Goal: Task Accomplishment & Management: Manage account settings

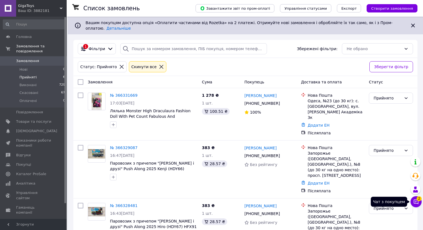
click at [415, 201] on icon at bounding box center [415, 202] width 5 height 5
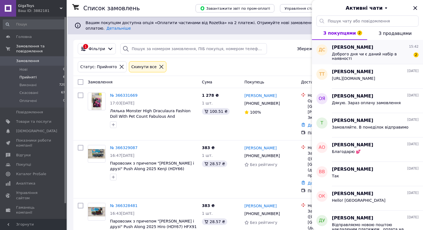
click at [356, 54] on span "Доброго дня чи є даний набір в наявності" at bounding box center [371, 56] width 79 height 9
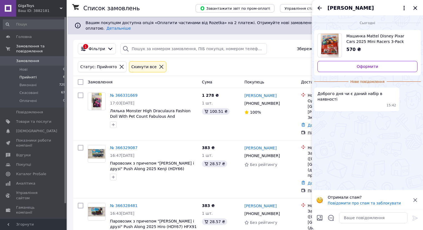
click at [332, 44] on img "Переглянути товар" at bounding box center [329, 46] width 18 height 24
click at [25, 6] on span "GigaToys" at bounding box center [39, 5] width 42 height 5
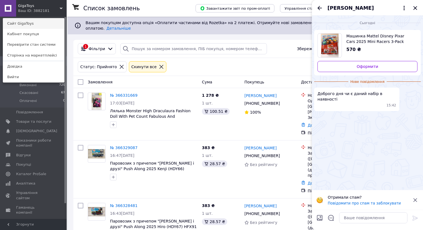
click at [20, 26] on link "Сайт GigaToys" at bounding box center [33, 23] width 61 height 11
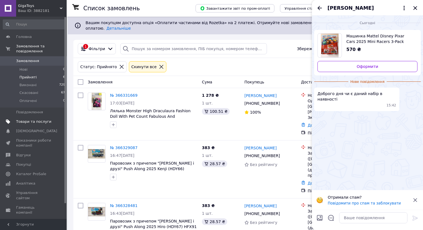
click at [23, 119] on span "Товари та послуги" at bounding box center [33, 121] width 35 height 5
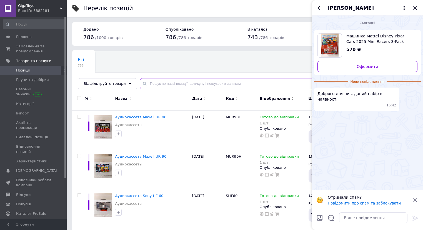
click at [158, 83] on input "text" at bounding box center [276, 83] width 272 height 11
paste input "Машинка Mattel Disney Pixar Cars 2025 Mini Racers 3-Pack Tractor/Muddy LM/Mater…"
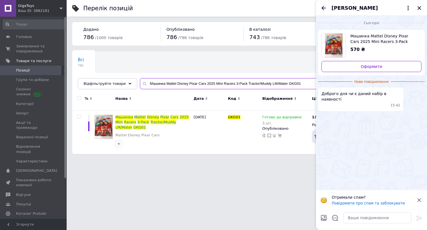
type input "Машинка Mattel Disney Pixar Cars 2025 Mini Racers 3-Pack Tractor/Muddy LM/Mater…"
click at [354, 216] on textarea at bounding box center [377, 218] width 68 height 11
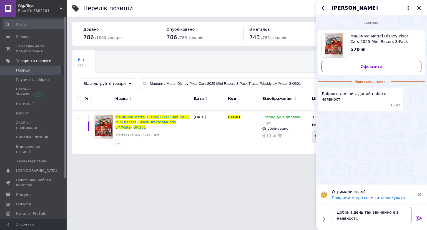
type textarea "Добрий день так звичайно є в наявності."
click at [418, 218] on icon at bounding box center [418, 218] width 5 height 5
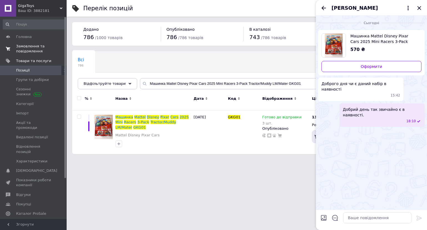
click at [27, 49] on span "Замовлення та повідомлення" at bounding box center [33, 49] width 35 height 10
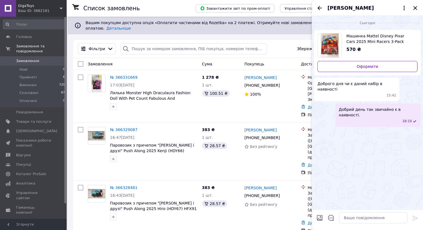
click at [415, 8] on icon "Закрити" at bounding box center [415, 8] width 4 height 4
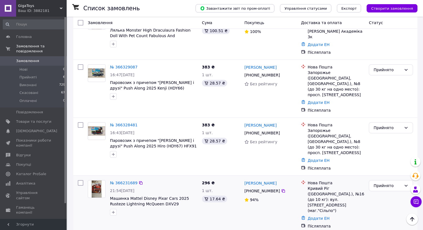
scroll to position [28, 0]
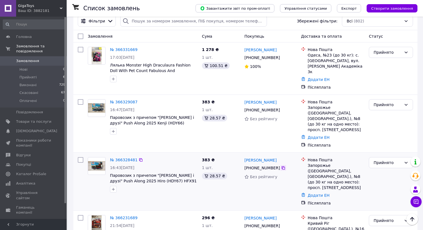
click at [281, 166] on icon at bounding box center [283, 168] width 4 height 4
drag, startPoint x: 136, startPoint y: 143, endPoint x: 161, endPoint y: 156, distance: 28.4
click at [139, 158] on icon at bounding box center [140, 159] width 3 height 3
click at [138, 100] on icon at bounding box center [140, 102] width 4 height 4
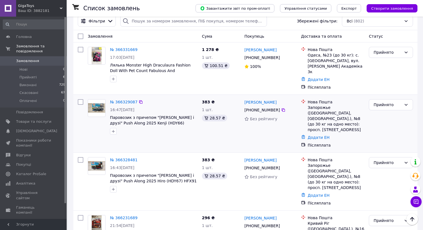
click at [147, 107] on div "16:47[DATE]" at bounding box center [153, 110] width 87 height 6
click at [138, 100] on icon at bounding box center [140, 102] width 4 height 4
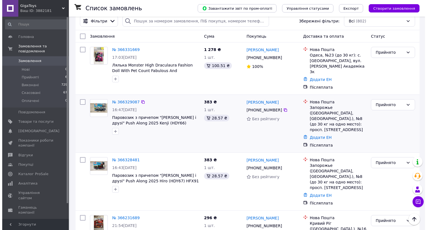
scroll to position [0, 0]
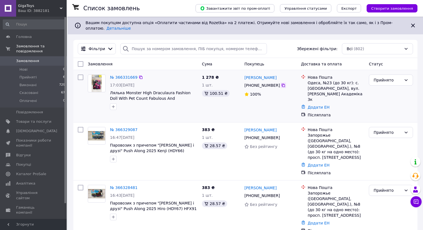
click at [281, 83] on icon at bounding box center [283, 85] width 4 height 4
click at [139, 76] on icon at bounding box center [140, 77] width 3 height 3
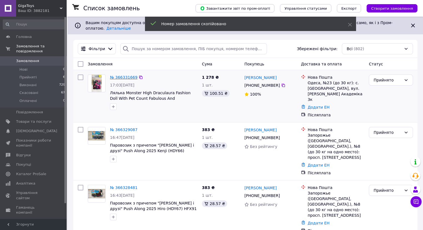
click at [118, 75] on link "№ 366331669" at bounding box center [123, 77] width 27 height 4
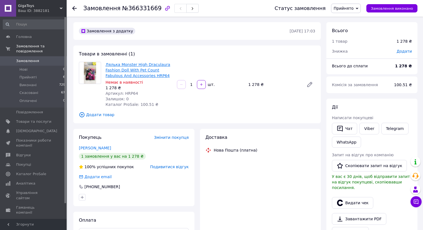
click at [117, 68] on link "Лялька Monster High Draculaura Fashion Doll With Pet Count Fabulous And Accesso…" at bounding box center [137, 70] width 65 height 16
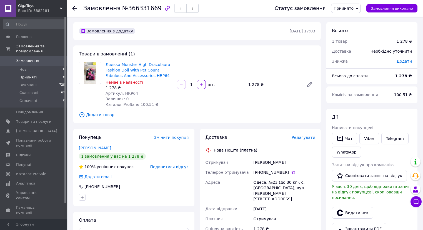
click at [29, 75] on span "Прийняті" at bounding box center [27, 77] width 17 height 5
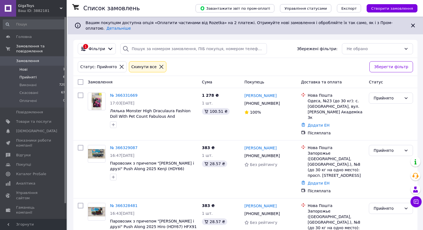
click at [25, 67] on span "Нові" at bounding box center [23, 69] width 8 height 5
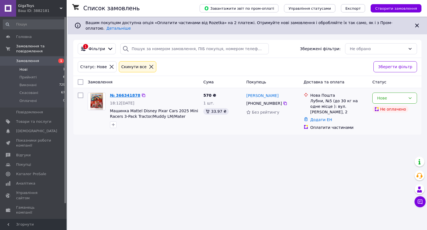
click at [120, 93] on link "№ 366341878" at bounding box center [125, 95] width 30 height 4
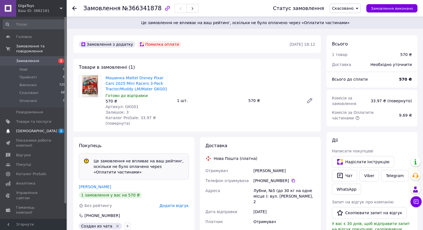
click at [22, 129] on span "[DEMOGRAPHIC_DATA]" at bounding box center [36, 131] width 41 height 5
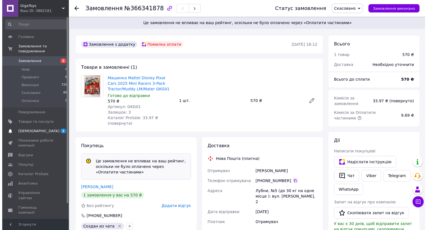
click at [22, 181] on span "Аналітика" at bounding box center [25, 183] width 19 height 5
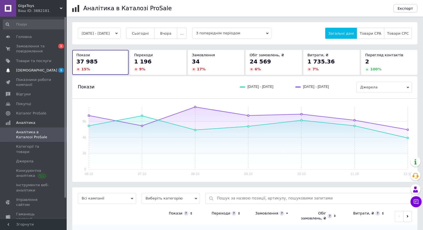
click at [32, 71] on span "[DEMOGRAPHIC_DATA]" at bounding box center [36, 70] width 41 height 5
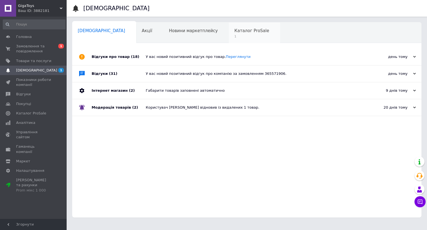
click at [234, 29] on span "Каталог ProSale" at bounding box center [251, 30] width 35 height 5
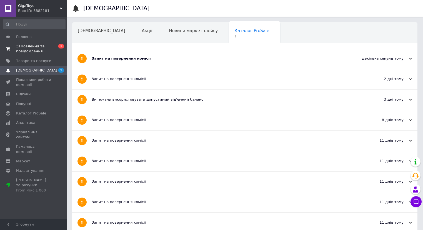
click at [22, 51] on span "Замовлення та повідомлення" at bounding box center [33, 49] width 35 height 10
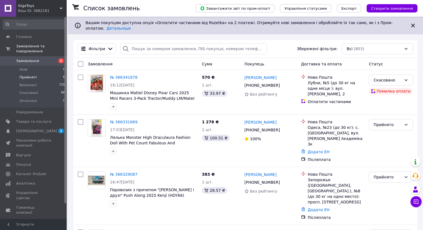
click at [23, 75] on span "Прийняті" at bounding box center [27, 77] width 17 height 5
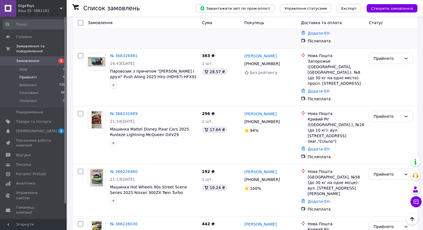
scroll to position [151, 0]
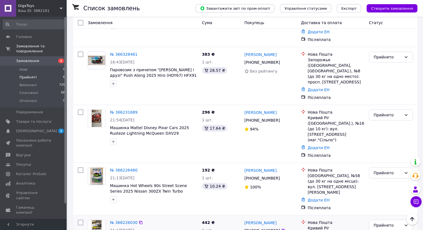
drag, startPoint x: 196, startPoint y: 208, endPoint x: 186, endPoint y: 207, distance: 10.6
copy span "FPY86"
click at [24, 83] on span "Виконані" at bounding box center [27, 85] width 17 height 5
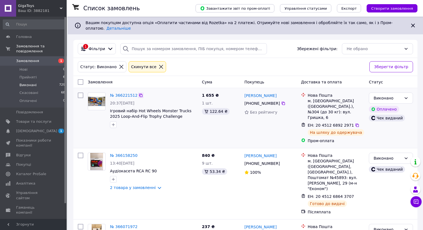
click at [138, 93] on icon at bounding box center [140, 95] width 4 height 4
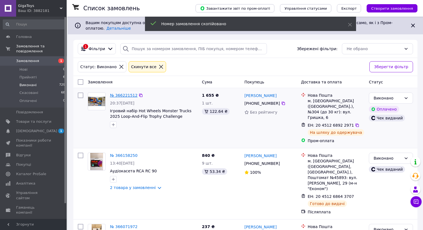
click at [122, 93] on link "№ 366221512" at bounding box center [123, 95] width 27 height 4
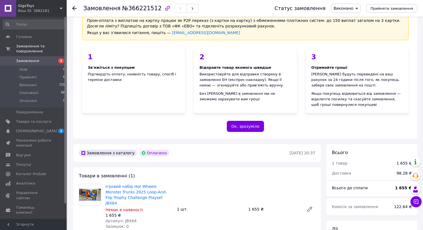
scroll to position [83, 0]
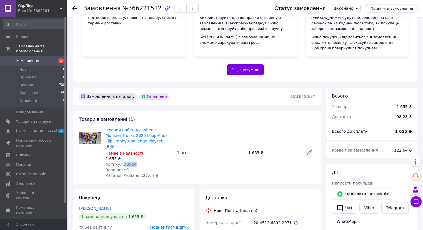
drag, startPoint x: 135, startPoint y: 160, endPoint x: 121, endPoint y: 160, distance: 13.3
click at [121, 162] on div "Артикул: JBX64" at bounding box center [138, 165] width 67 height 6
copy span "JBX64"
click at [91, 140] on img at bounding box center [90, 138] width 22 height 12
click at [121, 135] on link "Ігровий набір Hot Wheels Monster Trucks 2025 Loop-And-Flip Trophy Challenge Pla…" at bounding box center [135, 138] width 61 height 21
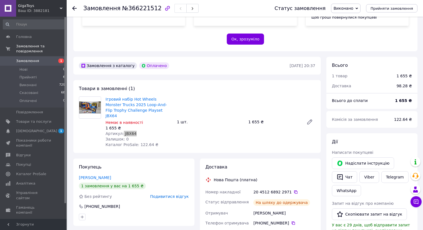
scroll to position [194, 0]
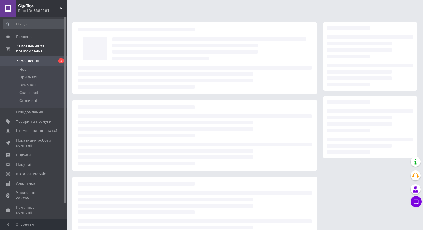
scroll to position [23, 0]
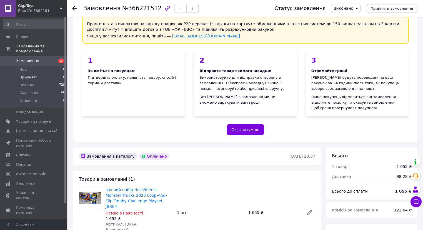
click at [25, 75] on span "Прийняті" at bounding box center [27, 77] width 17 height 5
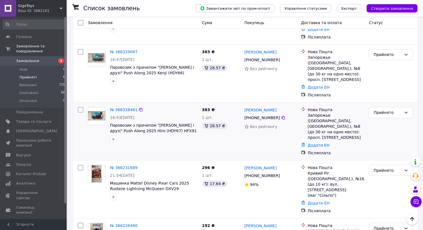
scroll to position [68, 0]
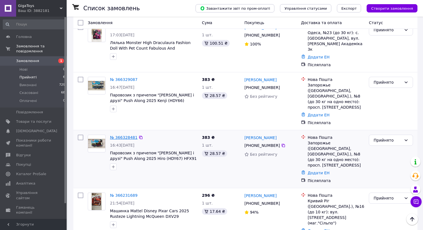
click at [124, 135] on link "№ 366328481" at bounding box center [123, 137] width 27 height 4
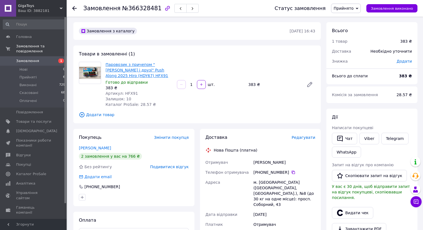
click at [123, 66] on link "Паровозик з причепом "[PERSON_NAME] і друзі" Push Along 2025 Hiro (HDY67) HFX91" at bounding box center [136, 70] width 62 height 16
drag, startPoint x: 123, startPoint y: 8, endPoint x: 151, endPoint y: 8, distance: 28.3
click at [151, 8] on span "№366328481" at bounding box center [141, 8] width 39 height 7
copy span "366328481"
drag, startPoint x: 76, startPoint y: 7, endPoint x: 75, endPoint y: 11, distance: 3.4
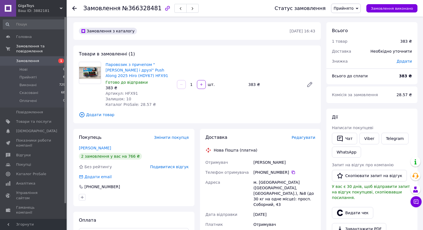
click at [76, 7] on icon at bounding box center [74, 8] width 4 height 4
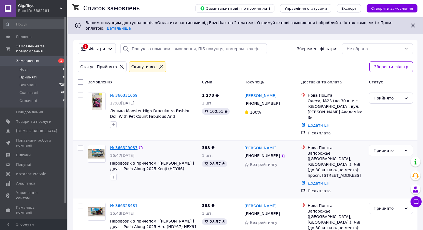
click at [121, 146] on link "№ 366329087" at bounding box center [123, 148] width 27 height 4
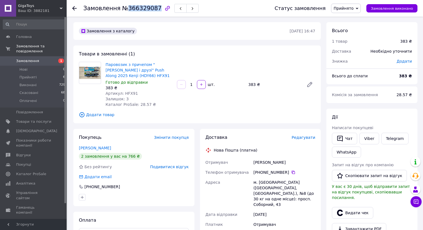
drag, startPoint x: 123, startPoint y: 9, endPoint x: 151, endPoint y: 9, distance: 28.0
click at [151, 9] on span "№366329087" at bounding box center [141, 8] width 39 height 7
copy span "366329087"
click at [109, 68] on link "Паровозик з причепом "[PERSON_NAME] і друзі" Push Along 2025 Kenji (HDY66) HFX91" at bounding box center [137, 70] width 64 height 16
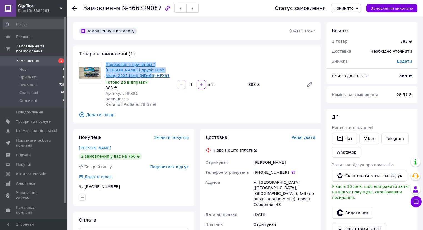
drag, startPoint x: 104, startPoint y: 65, endPoint x: 156, endPoint y: 70, distance: 52.7
click at [167, 75] on div "Паровозик з причепом "Томас і друзі" Push Along 2025 Kenji (HDY66) HFX91 Готово…" at bounding box center [138, 85] width 71 height 48
copy link "Паровозик з причепом "[PERSON_NAME] і друзі" Push Along 2025 Kenji (HDY66) HFX91"
click at [25, 75] on span "Прийняті" at bounding box center [27, 77] width 17 height 5
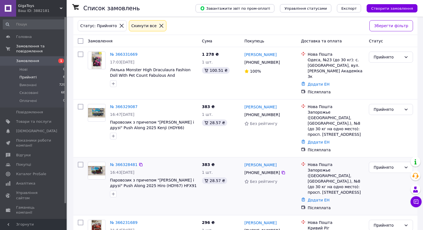
scroll to position [55, 0]
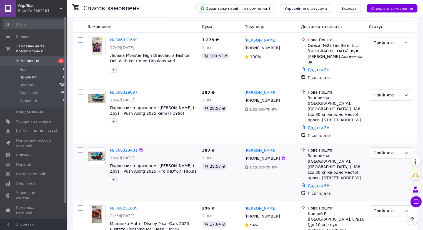
click at [124, 148] on link "№ 366328481" at bounding box center [123, 150] width 27 height 4
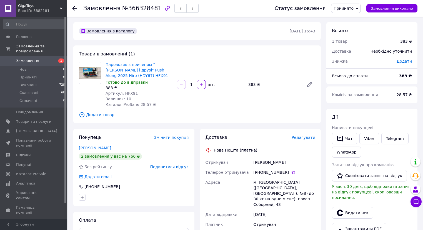
click at [92, 116] on span "Додати товар" at bounding box center [197, 115] width 236 height 6
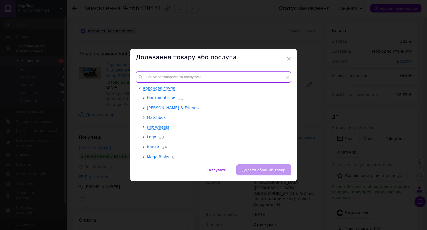
click at [153, 77] on input "text" at bounding box center [213, 77] width 155 height 11
paste input "Паровозик з причепом "[PERSON_NAME] і друзі" Push Along 2025 Kenji (HDY66) HFX91"
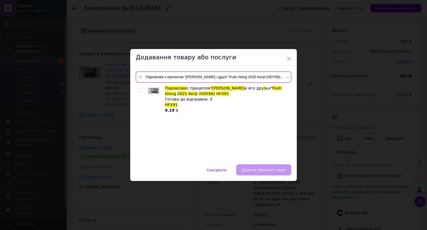
type input "Паровозик з причепом "[PERSON_NAME] і друзі" Push Along 2025 Kenji (HDY66) HFX91"
drag, startPoint x: 139, startPoint y: 91, endPoint x: 143, endPoint y: 107, distance: 16.9
click at [139, 92] on input "checkbox" at bounding box center [140, 91] width 4 height 4
checkbox input "true"
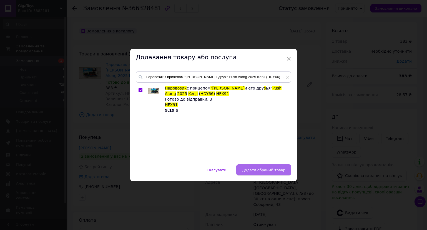
click at [267, 168] on span "Додати обраний товар" at bounding box center [263, 170] width 43 height 4
click at [267, 168] on div "[PHONE_NUMBER]" at bounding box center [284, 173] width 64 height 10
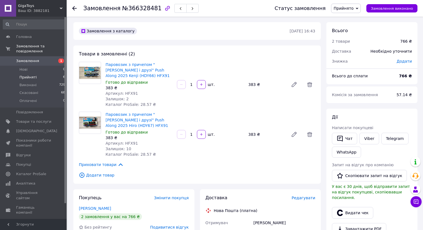
click at [22, 75] on span "Прийняті" at bounding box center [27, 77] width 17 height 5
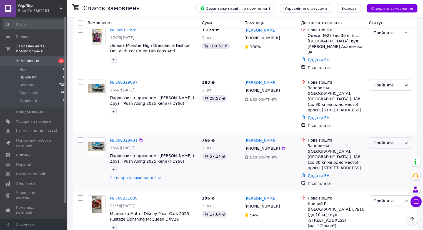
scroll to position [55, 0]
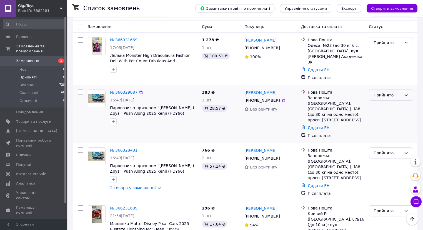
click at [405, 93] on icon at bounding box center [405, 95] width 4 height 4
click at [378, 107] on li "Скасовано" at bounding box center [391, 107] width 44 height 10
click at [378, 107] on div "Прийнято" at bounding box center [390, 113] width 49 height 53
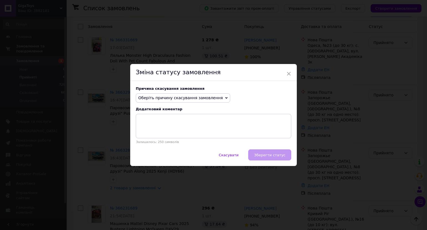
click at [225, 97] on icon at bounding box center [226, 98] width 2 height 2
click at [210, 97] on span "Оберіть причину скасування замовлення" at bounding box center [180, 98] width 85 height 4
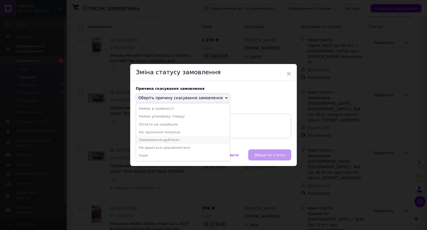
click at [151, 140] on li "Замовлення-дублікат" at bounding box center [183, 140] width 94 height 8
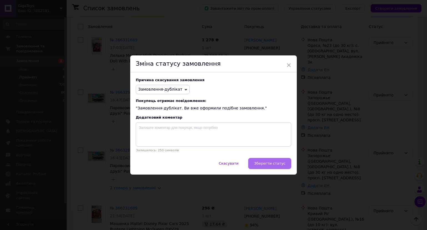
click at [265, 163] on span "Зберегти статус" at bounding box center [269, 163] width 31 height 4
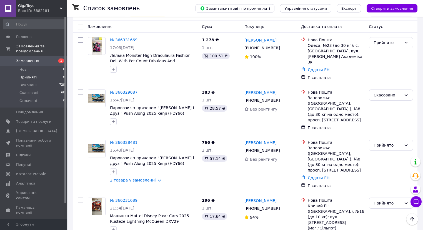
click at [28, 75] on span "Прийняті" at bounding box center [27, 77] width 17 height 5
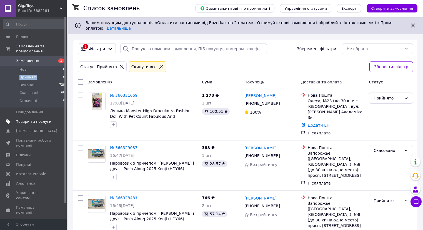
click at [27, 119] on span "Товари та послуги" at bounding box center [33, 121] width 35 height 5
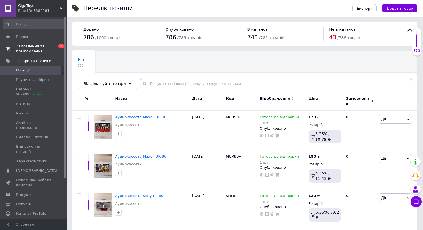
click at [22, 50] on span "Замовлення та повідомлення" at bounding box center [33, 49] width 35 height 10
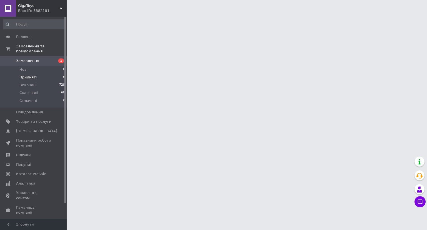
click at [27, 75] on span "Прийняті" at bounding box center [27, 77] width 17 height 5
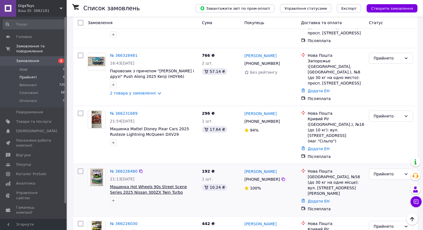
scroll to position [144, 0]
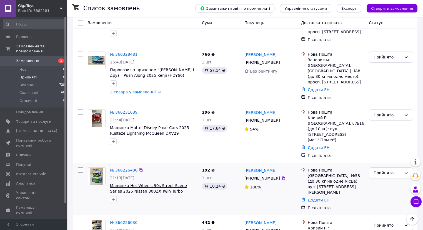
drag, startPoint x: 192, startPoint y: 159, endPoint x: 180, endPoint y: 159, distance: 11.7
click at [179, 183] on span "Машинка Hot Wheels 90s Street Scene Series 2025 Nissan 300ZX Twin Turbo (JCB59)…" at bounding box center [153, 188] width 87 height 11
drag, startPoint x: 180, startPoint y: 159, endPoint x: 177, endPoint y: 167, distance: 8.5
click at [168, 195] on div at bounding box center [154, 199] width 90 height 9
drag, startPoint x: 189, startPoint y: 160, endPoint x: 178, endPoint y: 160, distance: 11.7
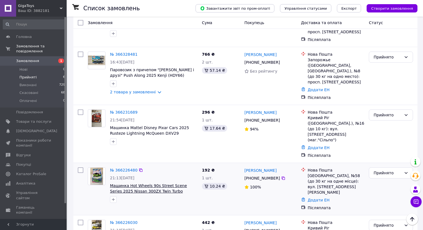
click at [177, 183] on span "Машинка Hot Wheels 90s Street Scene Series 2025 Nissan 300ZX Twin Turbo (JCB59)…" at bounding box center [153, 188] width 87 height 11
copy span "GDG44"
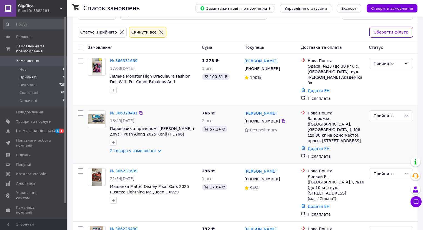
scroll to position [99, 0]
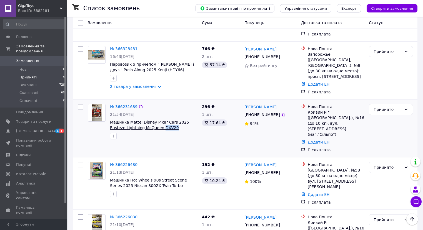
drag, startPoint x: 158, startPoint y: 111, endPoint x: 146, endPoint y: 112, distance: 12.8
click at [146, 120] on span "Машинка Mattel Disney Pixar Cars 2025 Rusteze Lightning McQueen DXV29" at bounding box center [153, 125] width 87 height 11
copy span "DXV29"
click at [22, 129] on span "[DEMOGRAPHIC_DATA]" at bounding box center [36, 131] width 41 height 5
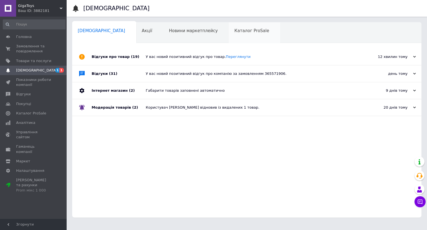
click at [234, 32] on span "Каталог ProSale" at bounding box center [251, 30] width 35 height 5
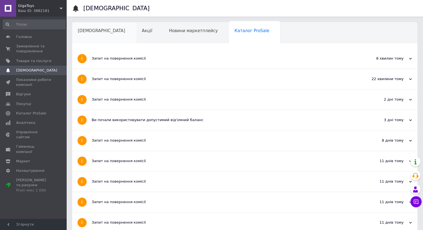
click at [84, 31] on span "[DEMOGRAPHIC_DATA]" at bounding box center [101, 30] width 47 height 5
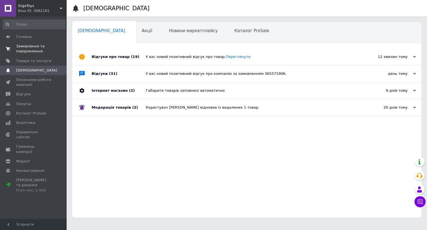
click at [26, 50] on span "Замовлення та повідомлення" at bounding box center [33, 49] width 35 height 10
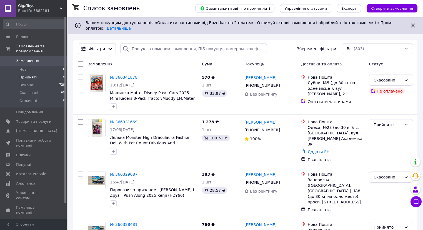
click at [26, 75] on span "Прийняті" at bounding box center [27, 77] width 17 height 5
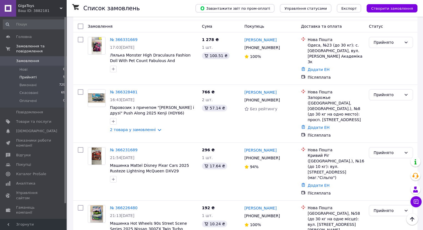
scroll to position [55, 0]
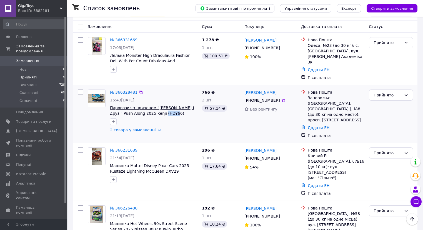
drag, startPoint x: 169, startPoint y: 105, endPoint x: 155, endPoint y: 104, distance: 13.6
click at [155, 105] on span "Паровозик з причепом "[PERSON_NAME] і друзі" Push Along 2025 Kenji (HDY66) HFX91" at bounding box center [153, 110] width 87 height 11
copy span "HFX91"
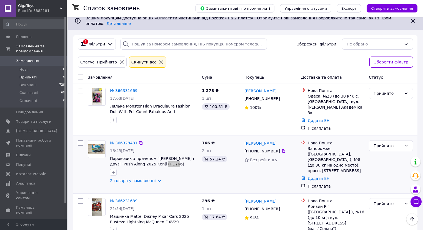
scroll to position [0, 0]
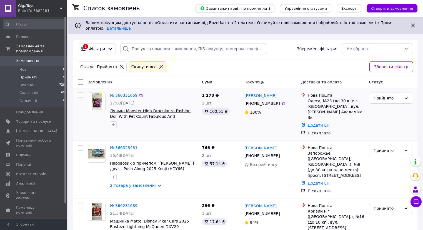
drag, startPoint x: 193, startPoint y: 113, endPoint x: 182, endPoint y: 114, distance: 10.8
click at [182, 114] on span "Лялька Monster High Draculaura Fashion Doll With Pet Count Fabulous And Accesso…" at bounding box center [153, 113] width 87 height 11
copy span "HRP64"
